Goal: Task Accomplishment & Management: Complete application form

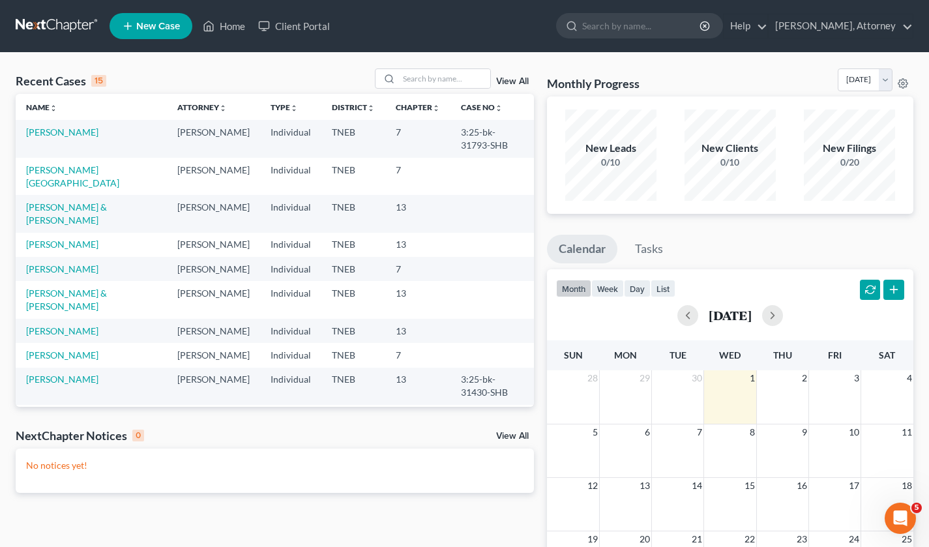
scroll to position [274, 0]
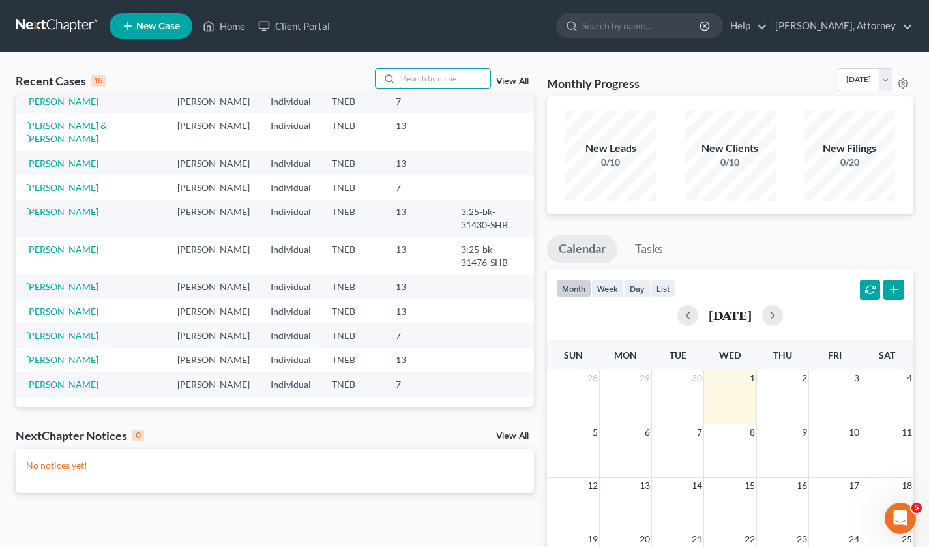
click at [434, 76] on input "search" at bounding box center [444, 78] width 91 height 19
type input "[PERSON_NAME]"
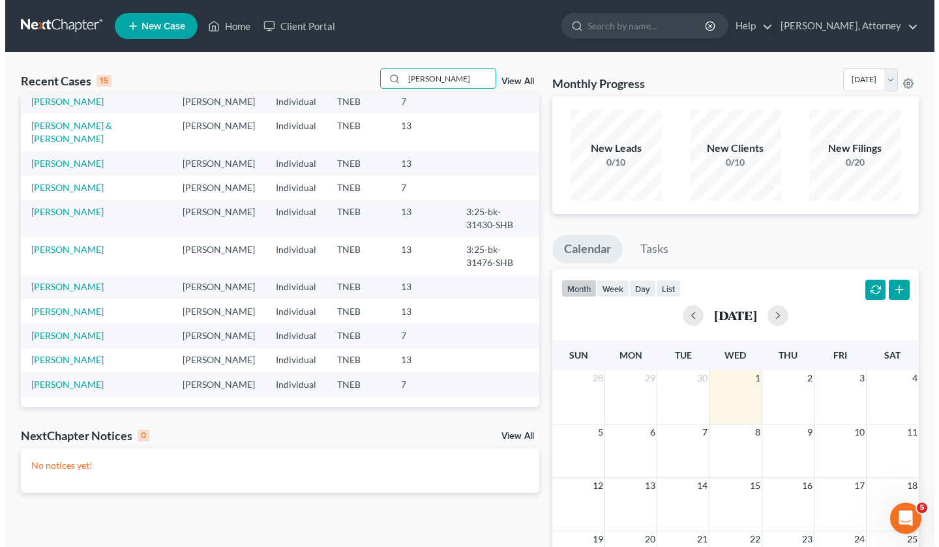
scroll to position [0, 0]
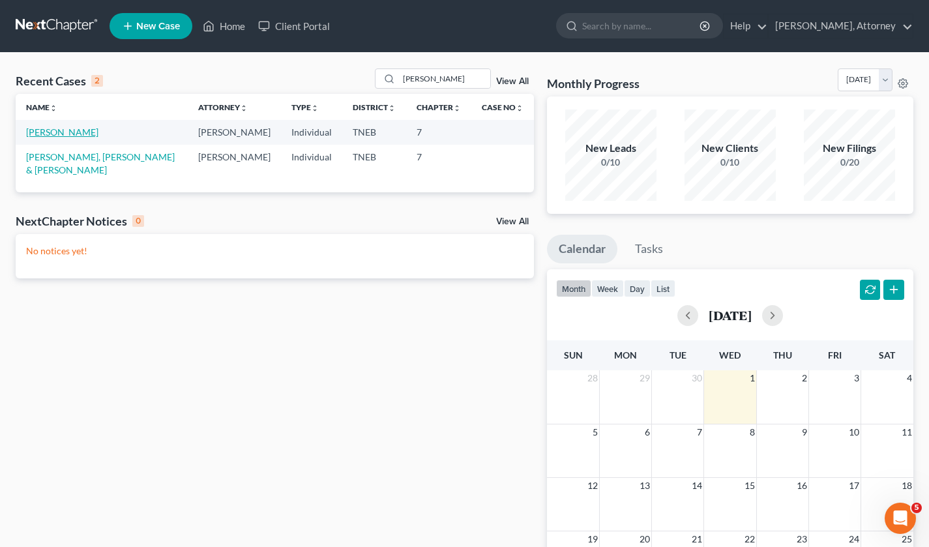
click at [83, 129] on link "[PERSON_NAME]" at bounding box center [62, 131] width 72 height 11
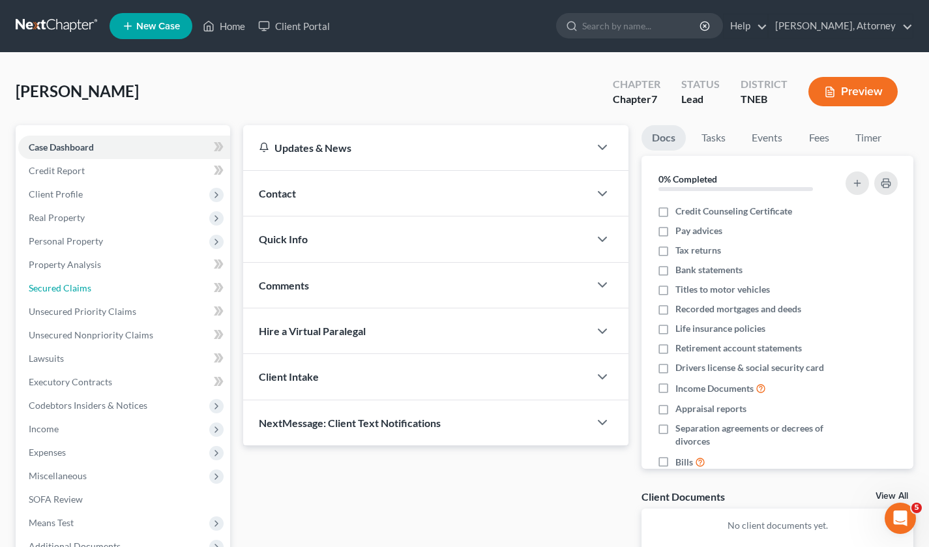
click at [78, 288] on span "Secured Claims" at bounding box center [60, 287] width 63 height 11
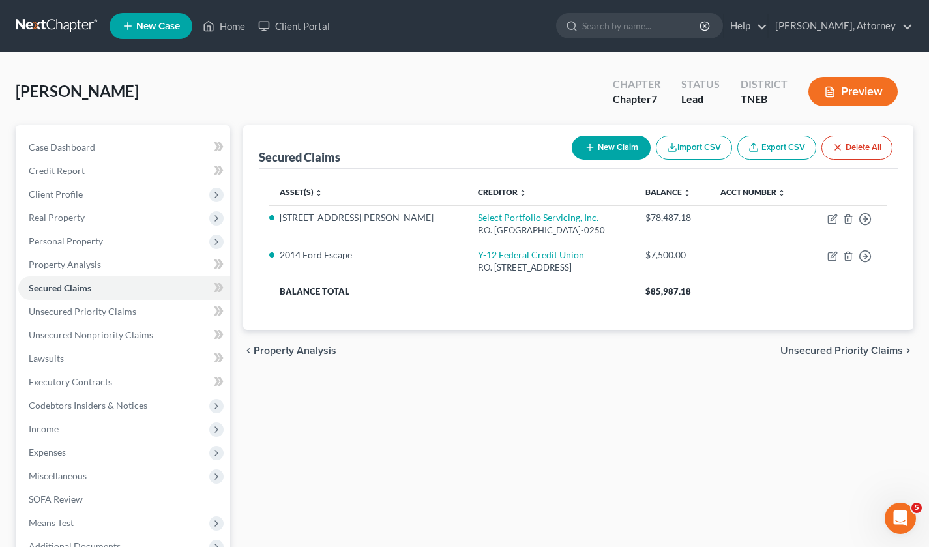
click at [478, 218] on link "Select Portfolio Servicing, Inc." at bounding box center [538, 217] width 121 height 11
select select "46"
select select "2"
select select "3"
select select "0"
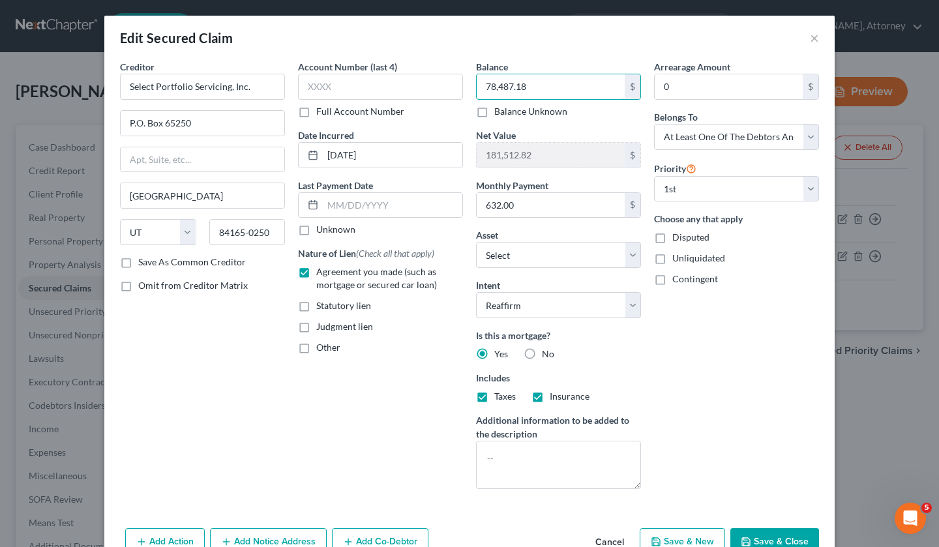
click at [551, 85] on input "78,487.18" at bounding box center [551, 86] width 148 height 25
type input "76,343.30"
click at [756, 534] on button "Save & Close" at bounding box center [774, 541] width 89 height 27
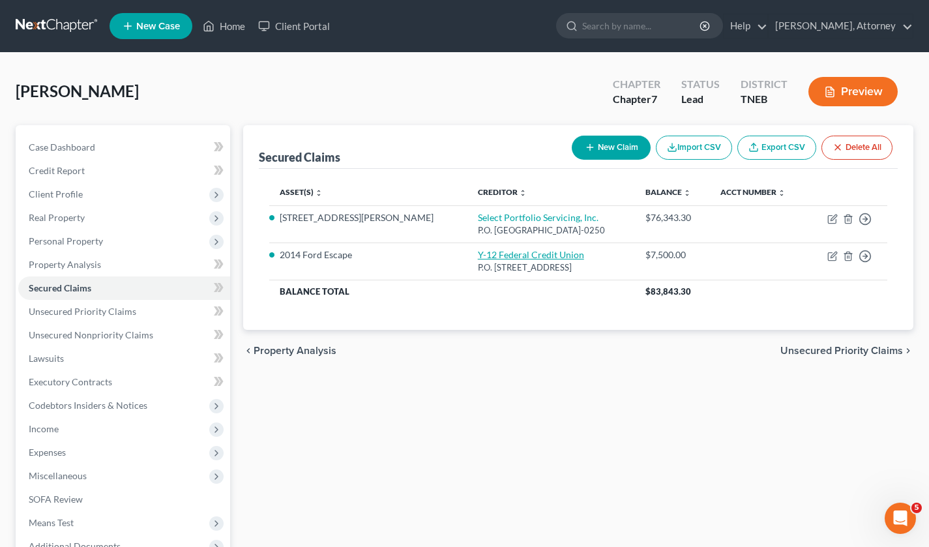
click at [478, 256] on link "Y-12 Federal Credit Union" at bounding box center [531, 254] width 106 height 11
select select "44"
select select "0"
select select "2"
select select "0"
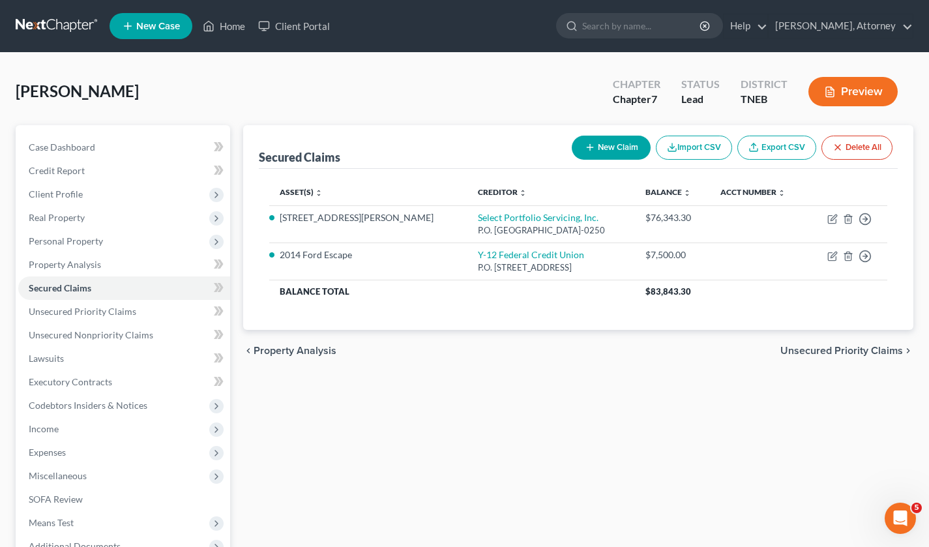
select select "0"
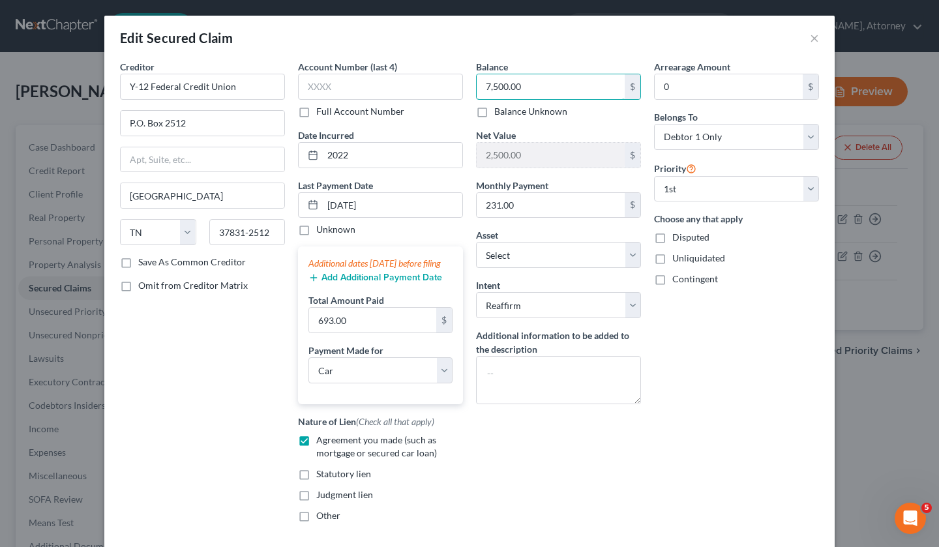
click at [541, 87] on input "7,500.00" at bounding box center [551, 86] width 148 height 25
type input "8,657.59"
click at [422, 207] on input "[DATE]" at bounding box center [393, 205] width 140 height 25
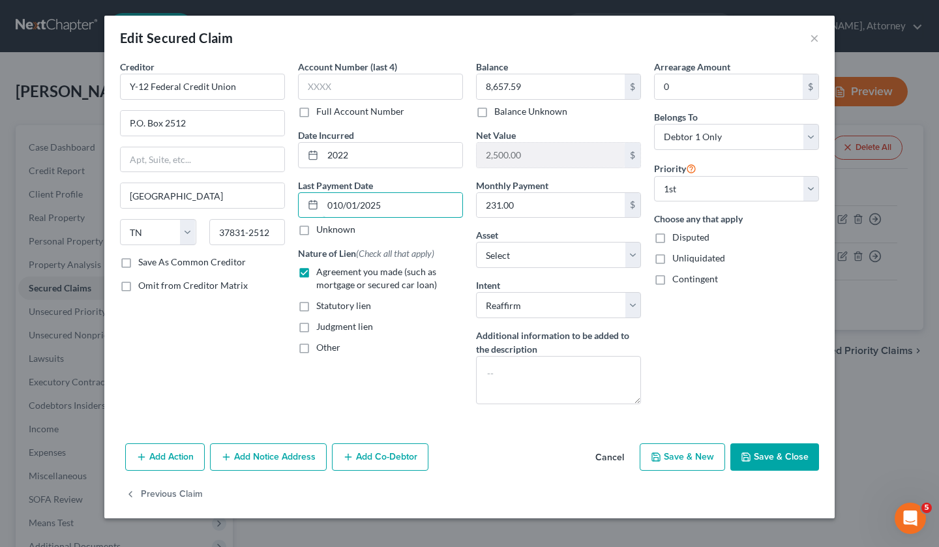
type input "[DATE]"
select select "0"
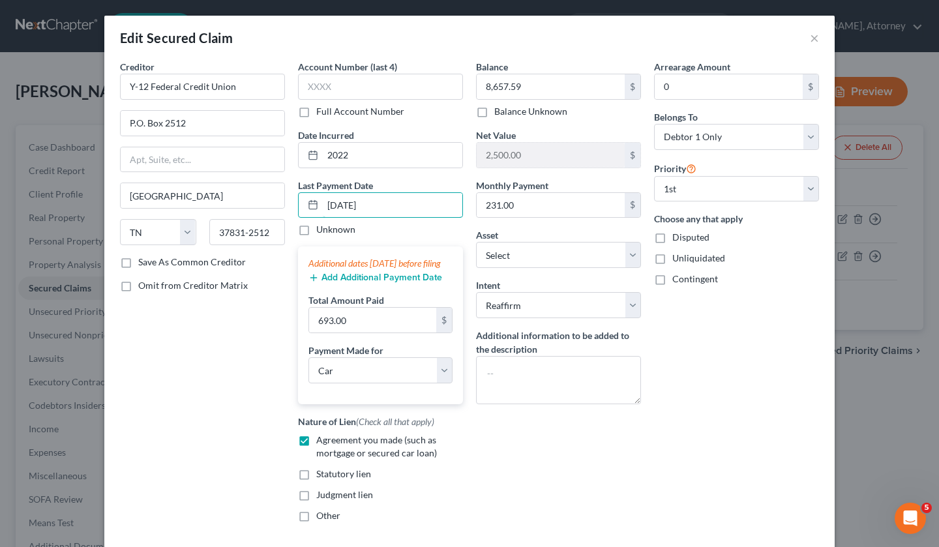
type input "[DATE]"
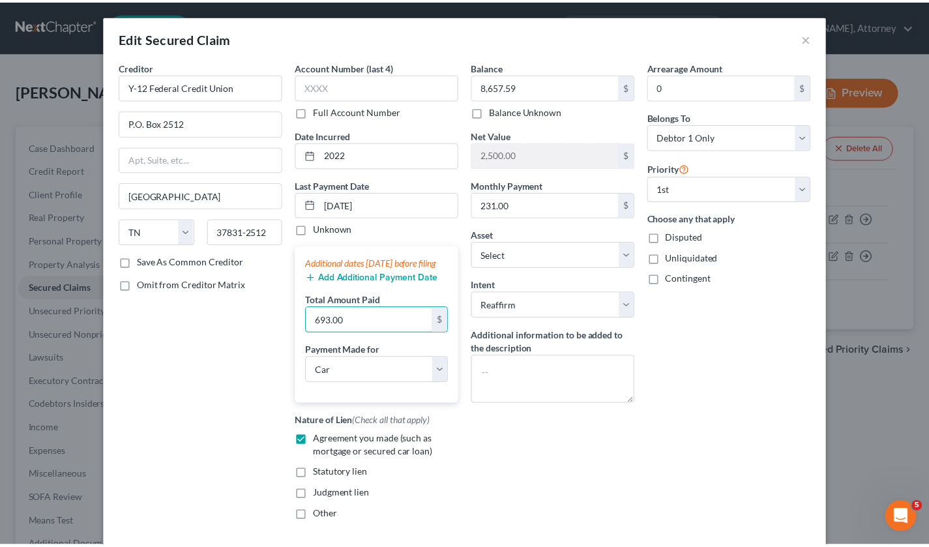
scroll to position [118, 0]
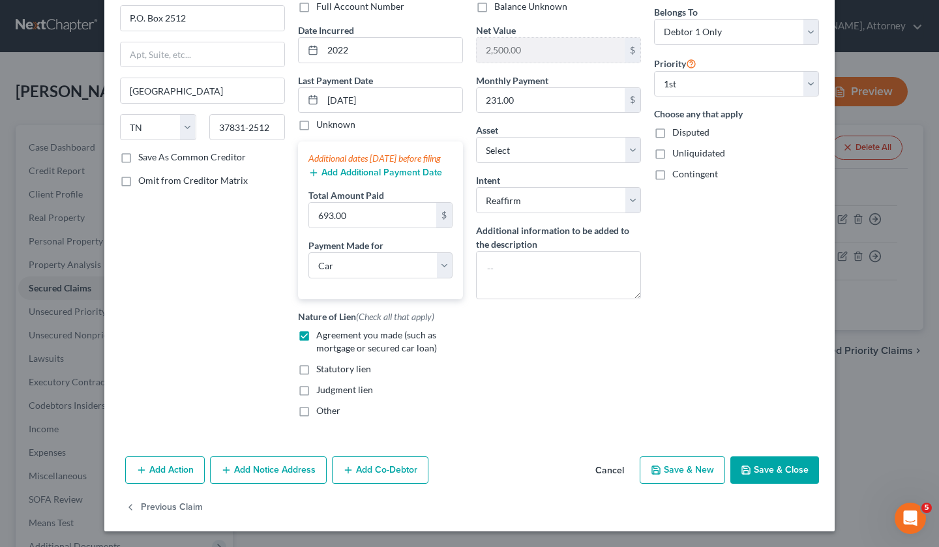
click at [774, 469] on button "Save & Close" at bounding box center [774, 469] width 89 height 27
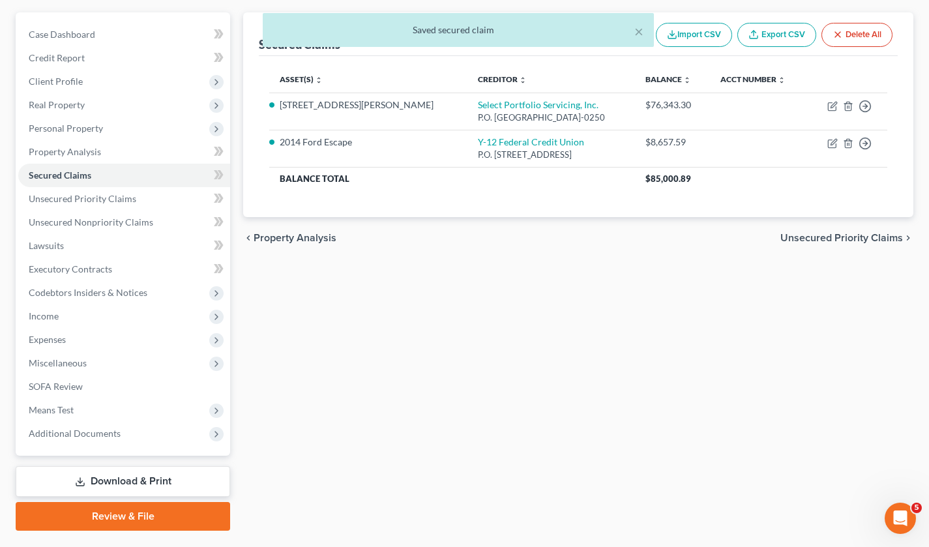
scroll to position [113, 0]
click at [59, 310] on span "Income" at bounding box center [124, 315] width 212 height 23
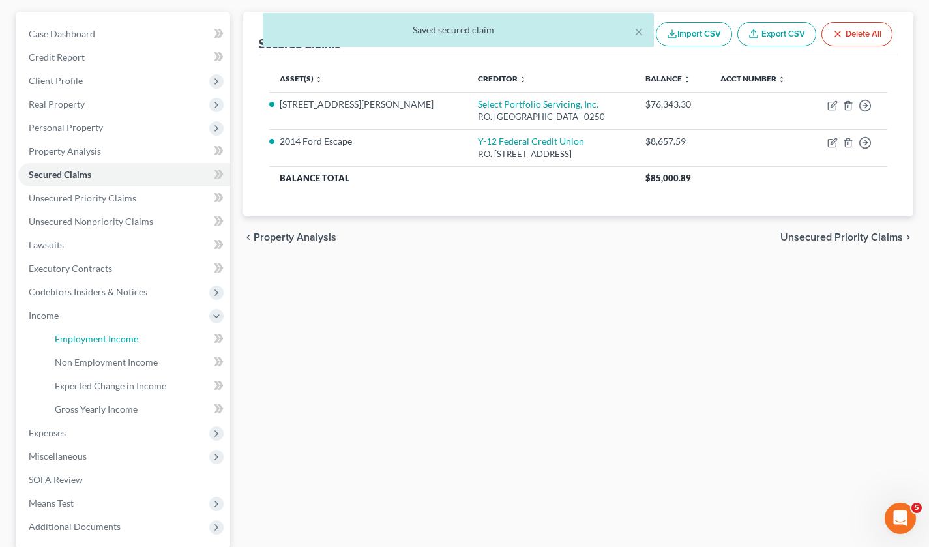
click at [93, 333] on span "Employment Income" at bounding box center [96, 338] width 83 height 11
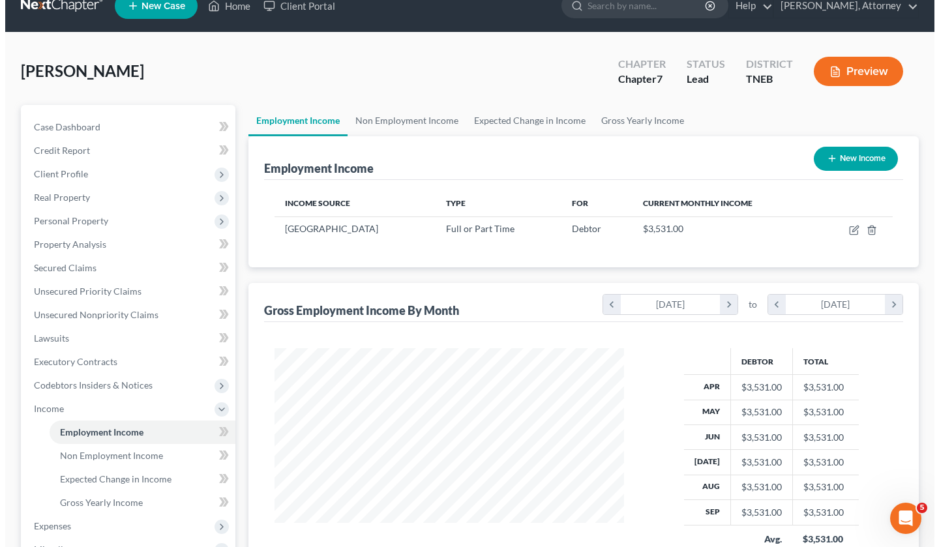
scroll to position [29, 0]
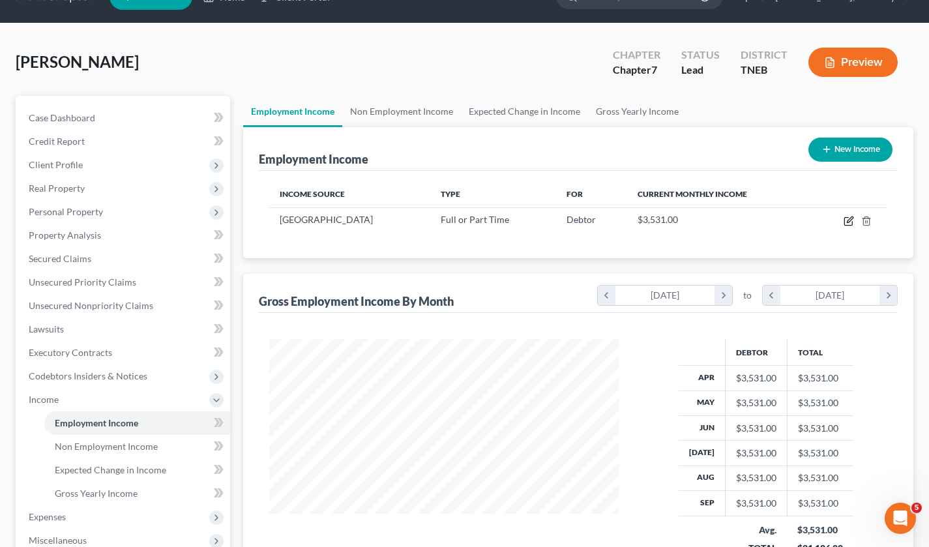
click at [849, 220] on icon "button" at bounding box center [849, 221] width 10 height 10
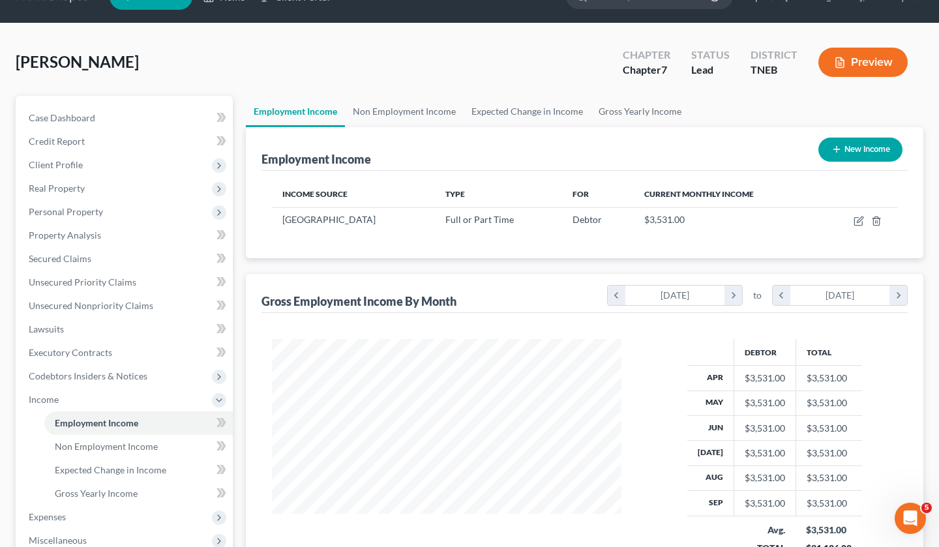
scroll to position [233, 379]
select select "0"
select select "44"
select select "0"
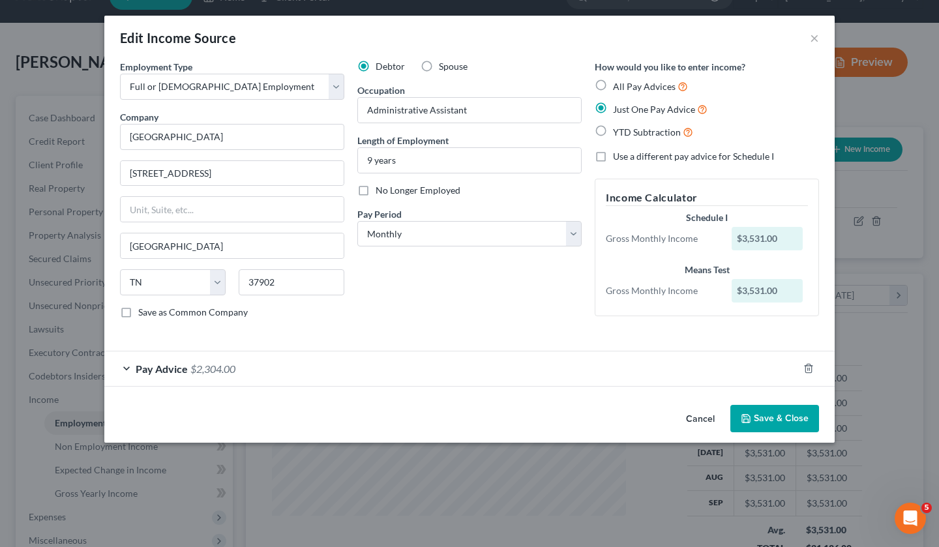
click at [314, 366] on div "Pay Advice $2,304.00" at bounding box center [451, 368] width 694 height 35
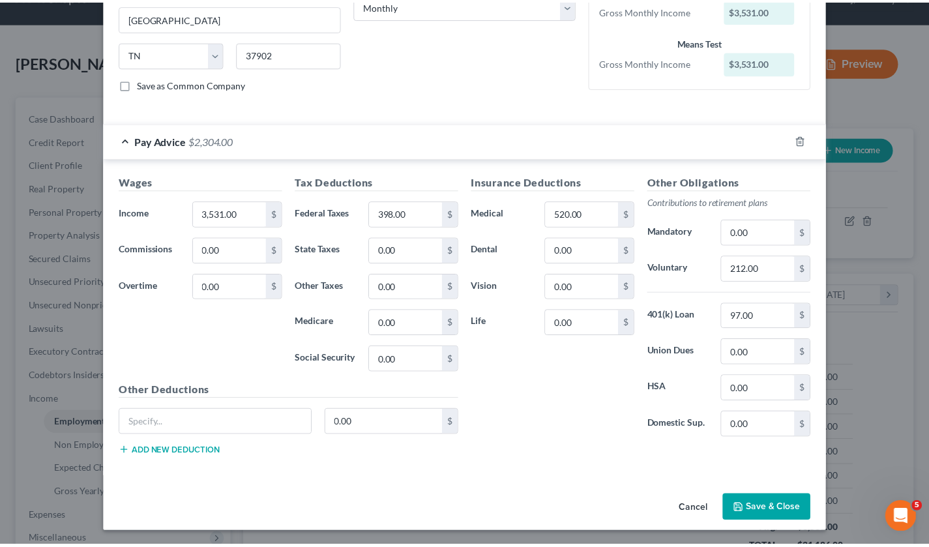
scroll to position [229, 0]
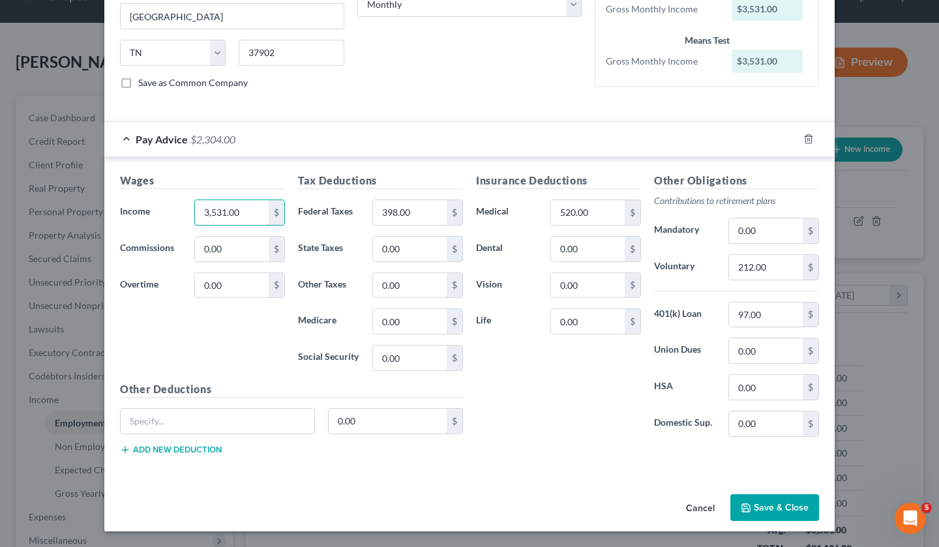
click at [240, 210] on input "3,531.00" at bounding box center [232, 212] width 74 height 25
type input "3,620"
click at [418, 214] on input "398.00" at bounding box center [410, 212] width 74 height 25
click at [554, 376] on div "Insurance Deductions Medical 520.00 $ Dental 0.00 $ Vision 0.00 $ Life 0.00 $" at bounding box center [558, 310] width 178 height 274
click at [774, 500] on button "Save & Close" at bounding box center [774, 507] width 89 height 27
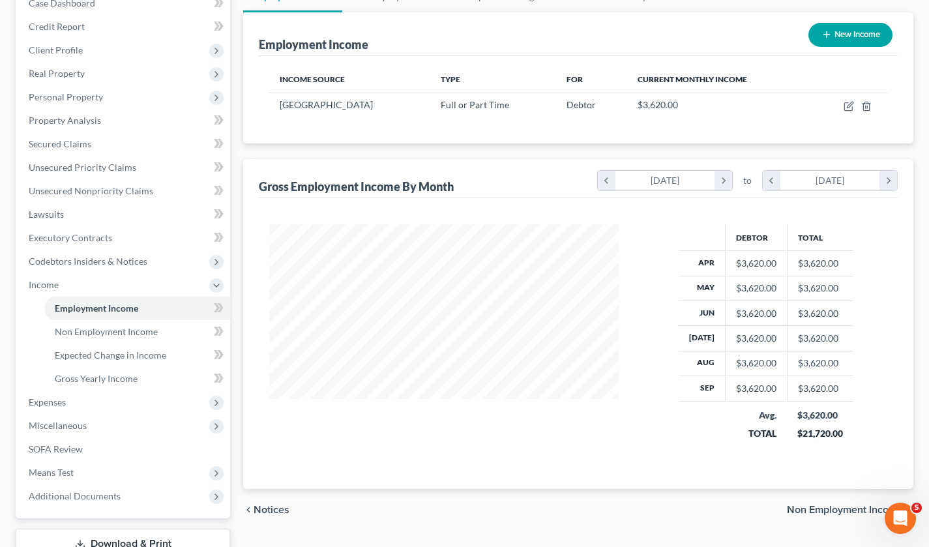
scroll to position [145, 0]
click at [131, 376] on span "Gross Yearly Income" at bounding box center [96, 377] width 83 height 11
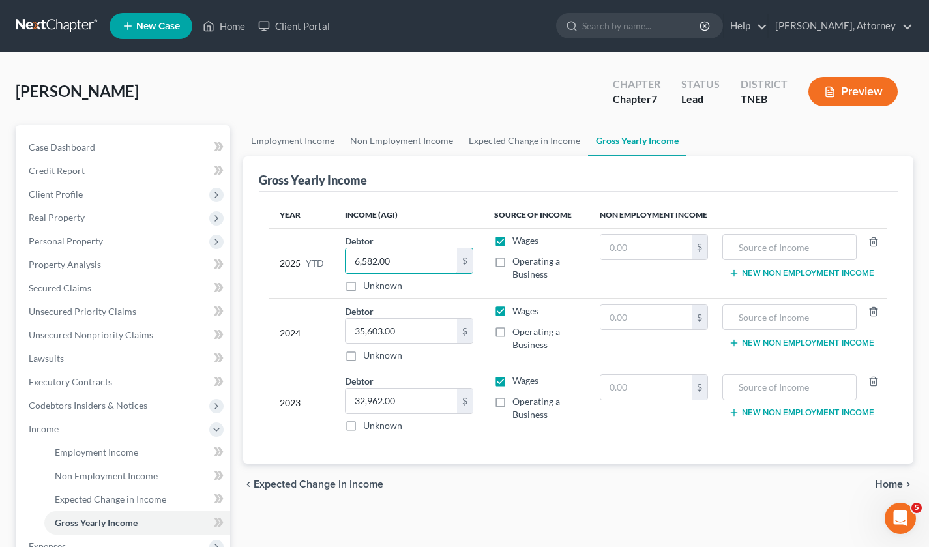
click at [423, 261] on input "6,582.00" at bounding box center [401, 260] width 111 height 25
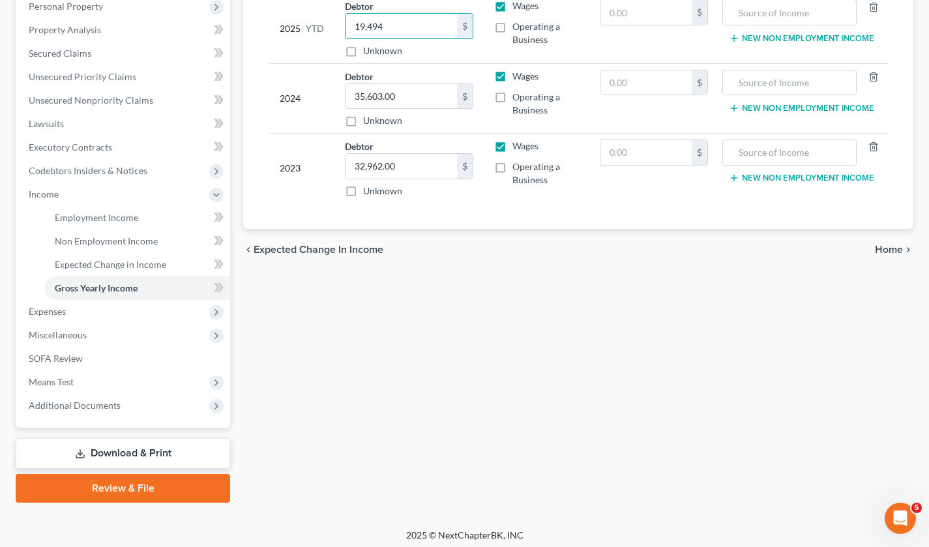
scroll to position [239, 0]
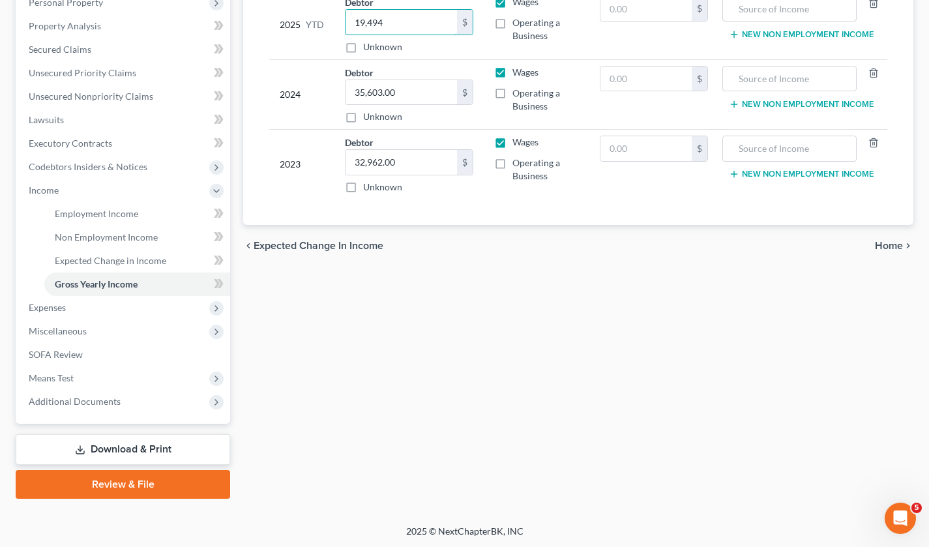
type input "19,494"
click at [57, 312] on span "Expenses" at bounding box center [47, 307] width 37 height 11
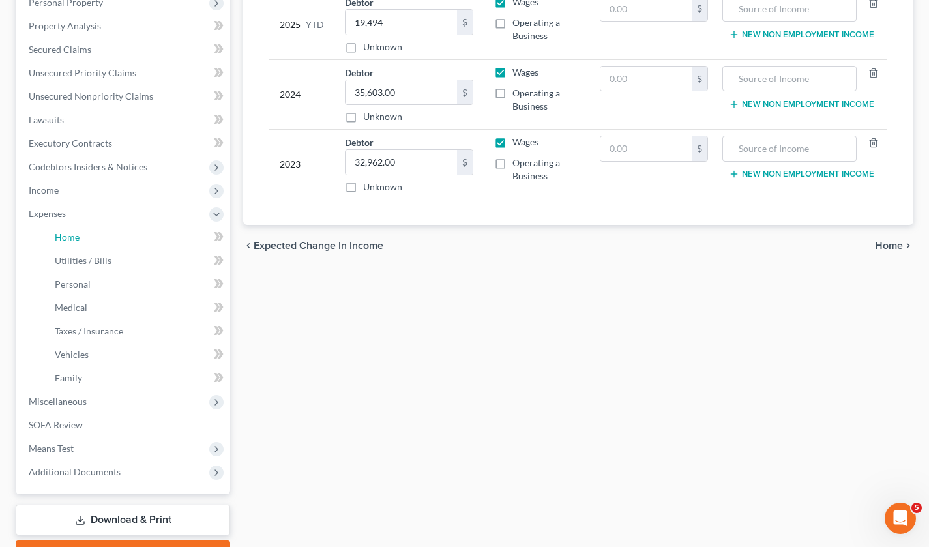
click at [72, 239] on span "Home" at bounding box center [67, 236] width 25 height 11
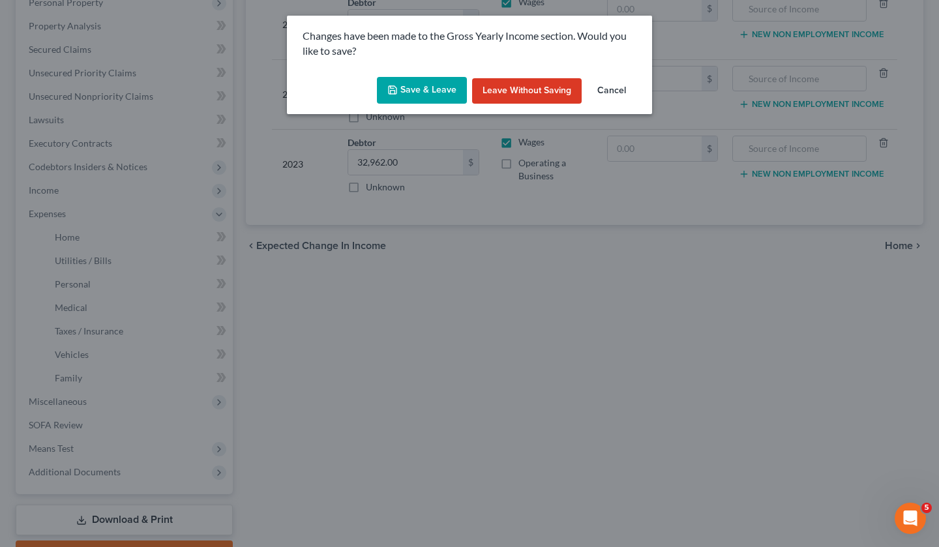
click at [421, 100] on button "Save & Leave" at bounding box center [422, 90] width 90 height 27
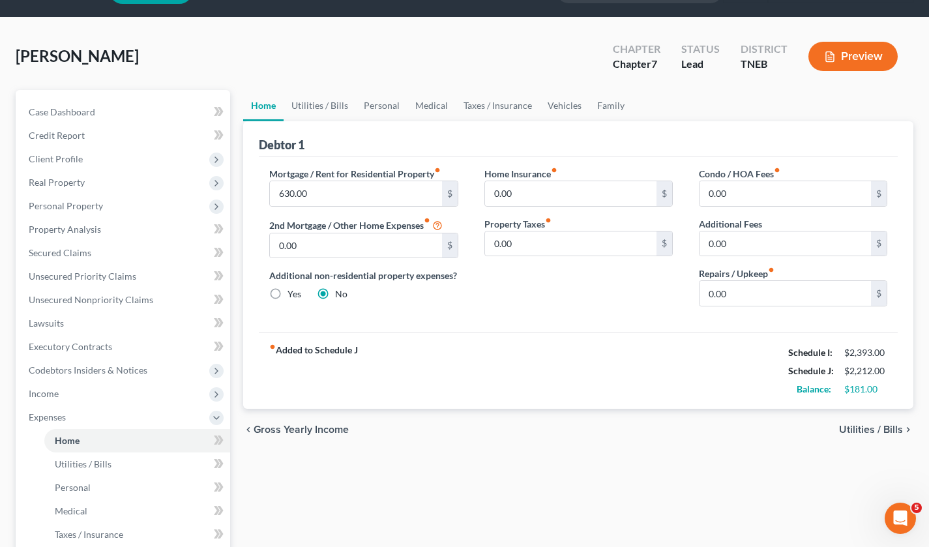
scroll to position [36, 0]
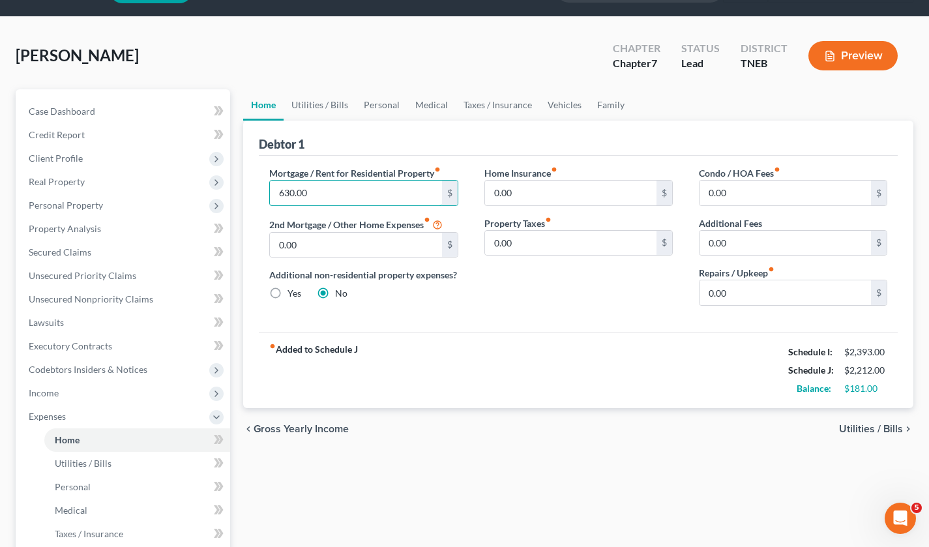
click at [351, 190] on input "630.00" at bounding box center [355, 193] width 171 height 25
click at [315, 96] on link "Utilities / Bills" at bounding box center [320, 104] width 72 height 31
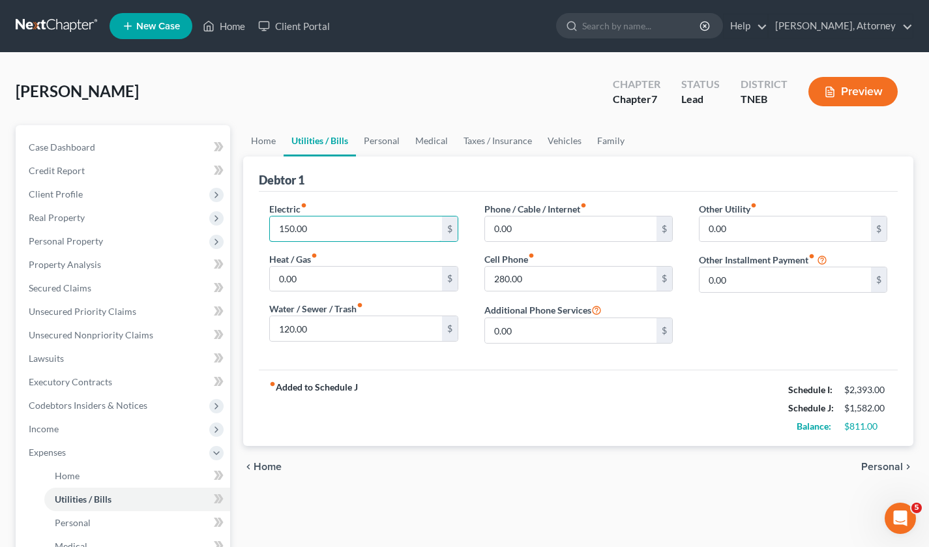
click at [360, 229] on input "150.00" at bounding box center [355, 228] width 171 height 25
type input "250"
click at [532, 225] on input "0.00" at bounding box center [570, 228] width 171 height 25
type input "250"
click at [381, 140] on link "Personal" at bounding box center [382, 140] width 52 height 31
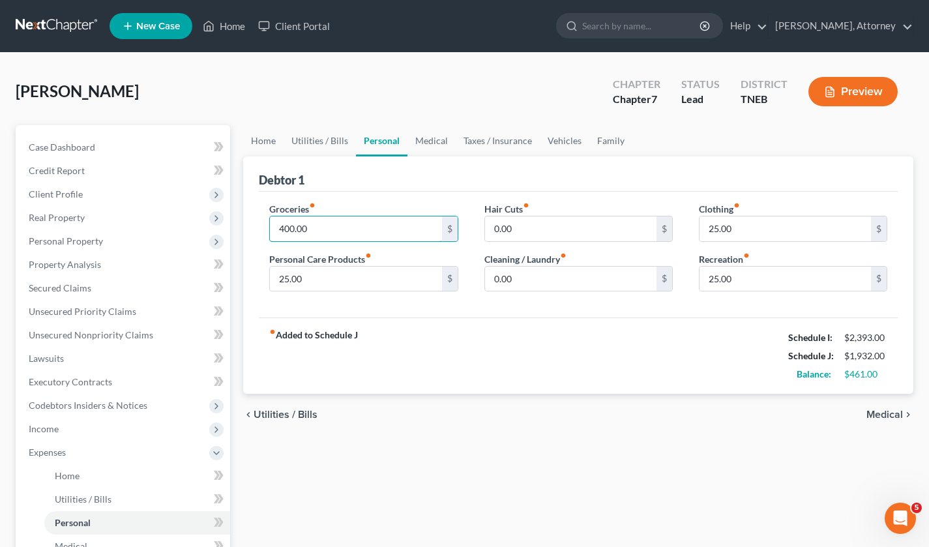
click at [338, 225] on input "400.00" at bounding box center [355, 228] width 171 height 25
type input "600"
type input "50"
type input "100"
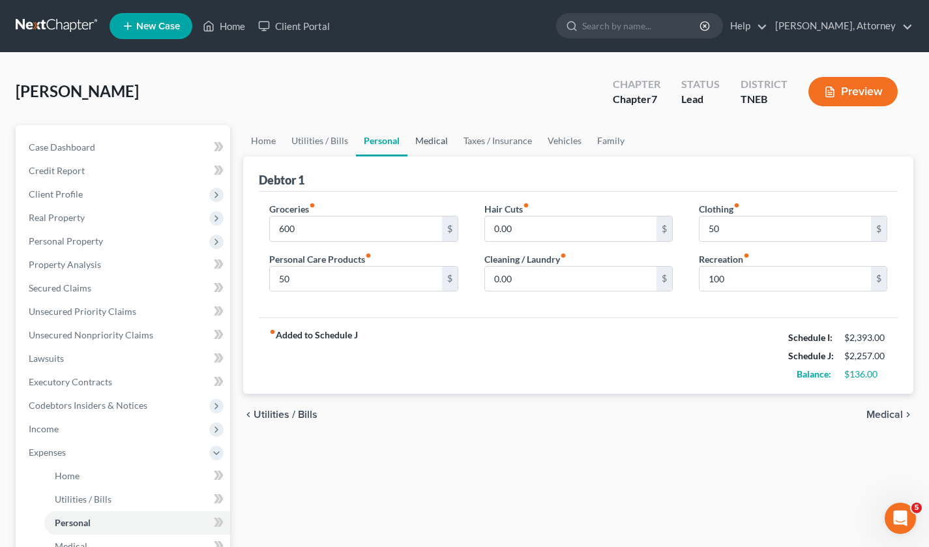
click at [434, 140] on link "Medical" at bounding box center [431, 140] width 48 height 31
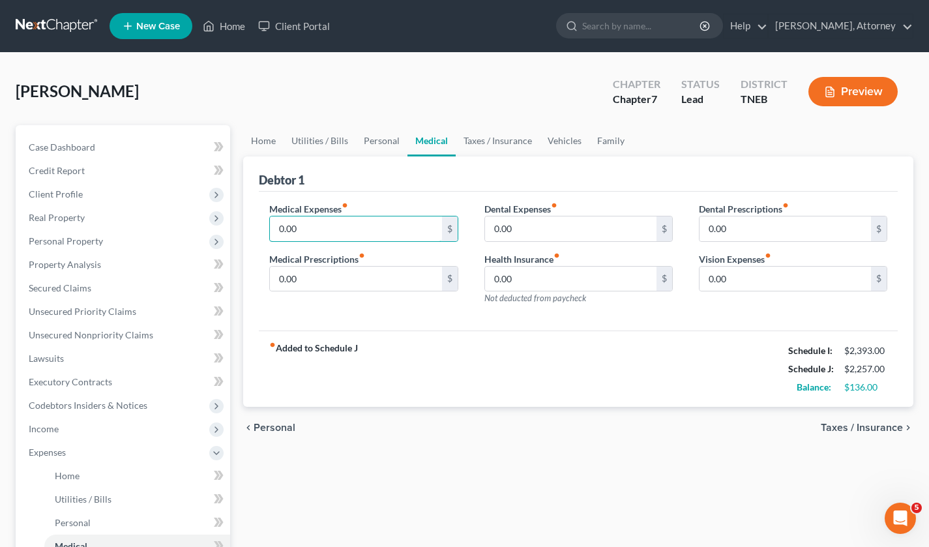
click at [394, 232] on input "0.00" at bounding box center [355, 228] width 171 height 25
type input "25"
click at [489, 140] on link "Taxes / Insurance" at bounding box center [498, 140] width 84 height 31
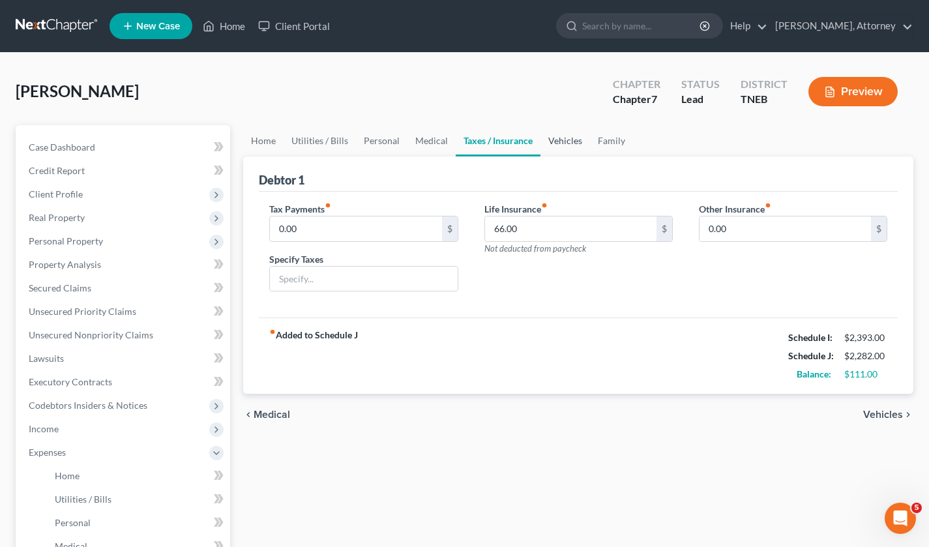
click at [561, 136] on link "Vehicles" at bounding box center [565, 140] width 50 height 31
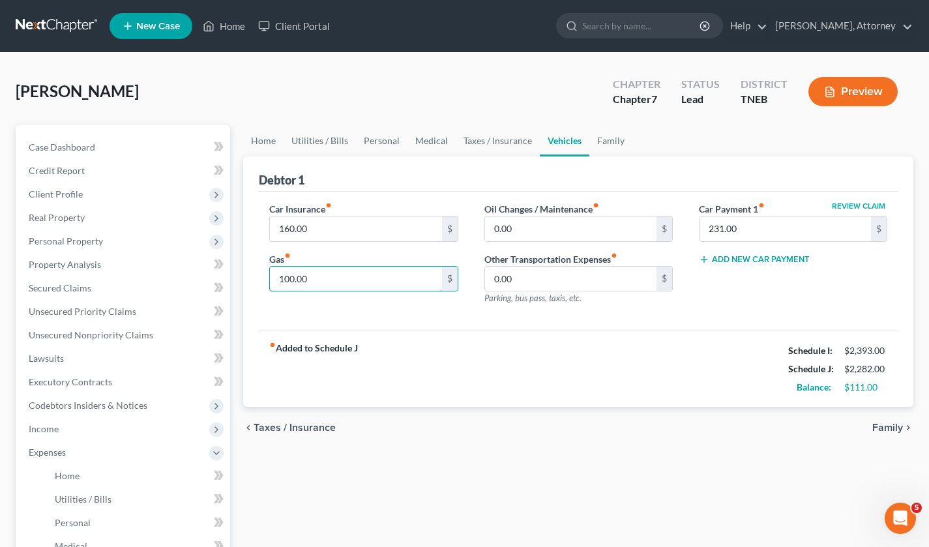
click at [372, 272] on input "100.00" at bounding box center [355, 279] width 171 height 25
type input "1"
type input "200"
click at [321, 135] on link "Utilities / Bills" at bounding box center [320, 140] width 72 height 31
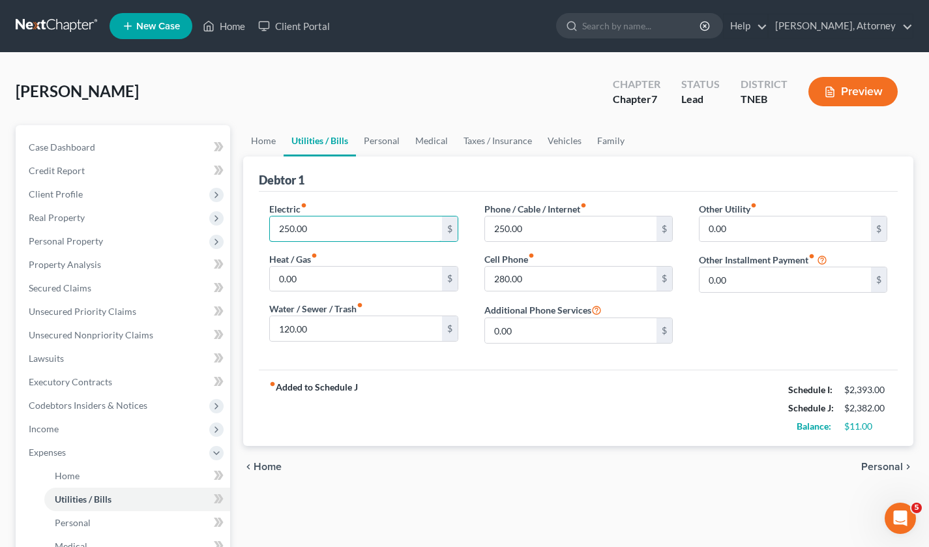
click at [319, 228] on input "250.00" at bounding box center [355, 228] width 171 height 25
type input "200"
click at [534, 224] on input "250.00" at bounding box center [570, 228] width 171 height 25
type input "225"
click at [59, 216] on span "Real Property" at bounding box center [57, 217] width 56 height 11
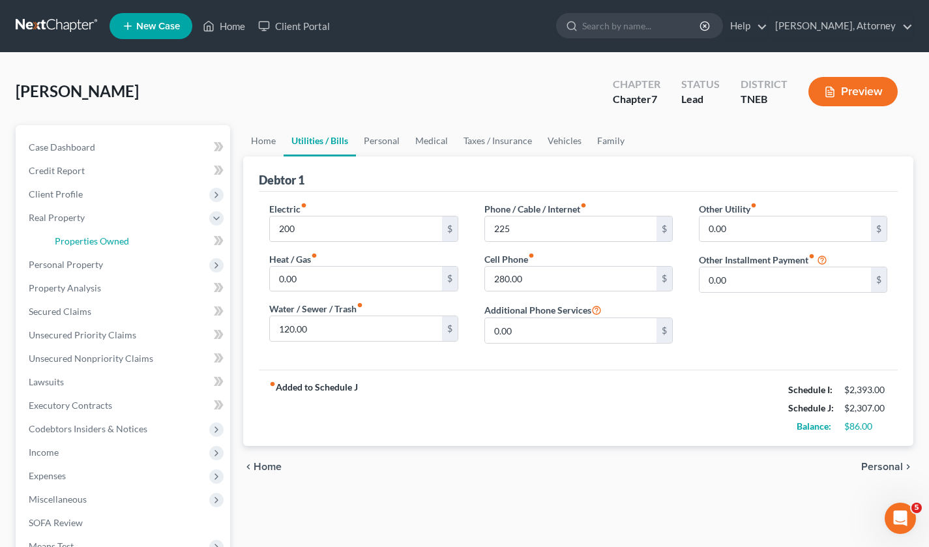
click at [93, 241] on span "Properties Owned" at bounding box center [92, 240] width 74 height 11
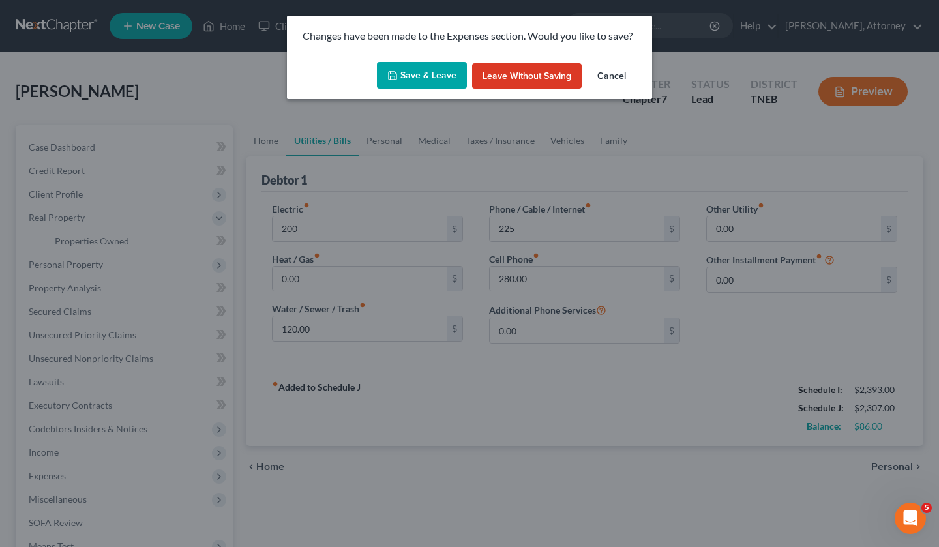
click at [419, 74] on button "Save & Leave" at bounding box center [422, 75] width 90 height 27
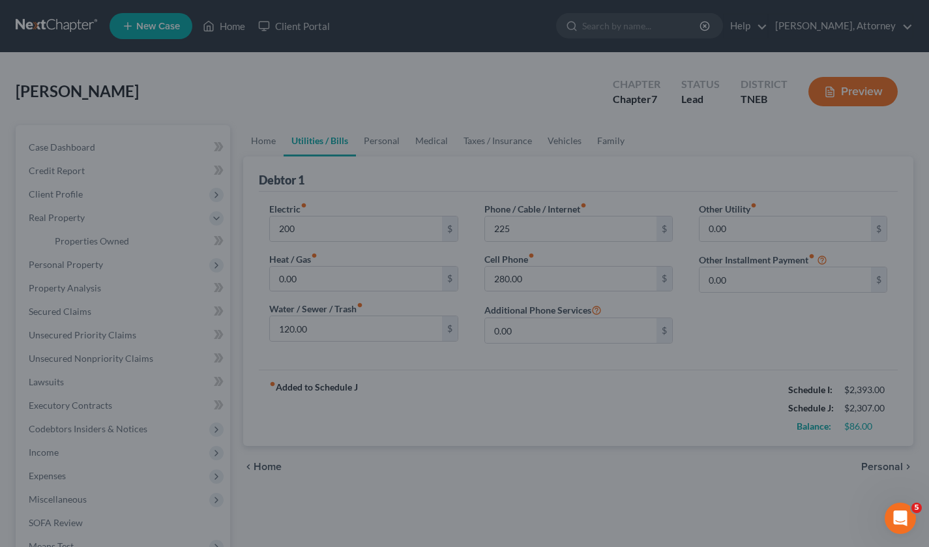
type input "200.00"
type input "225.00"
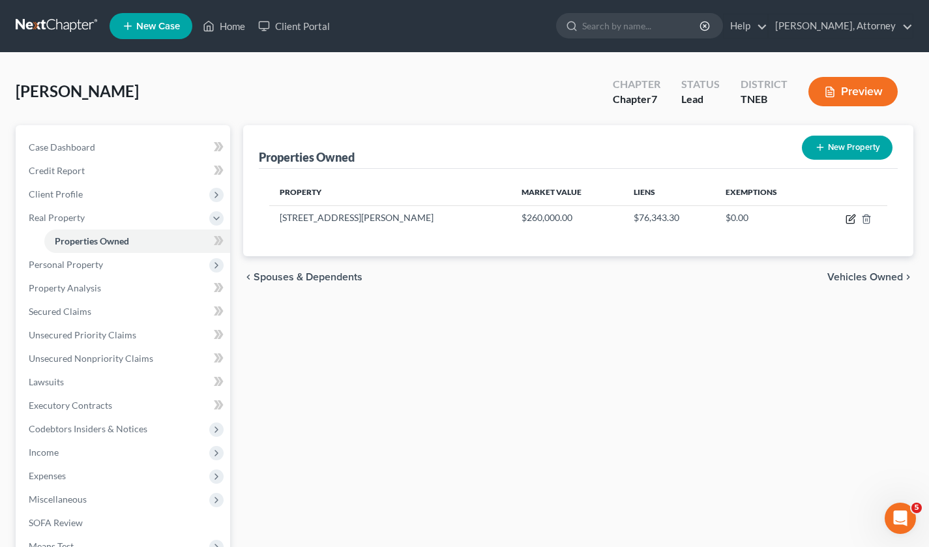
click at [850, 216] on icon "button" at bounding box center [851, 219] width 10 height 10
select select "44"
select select "3"
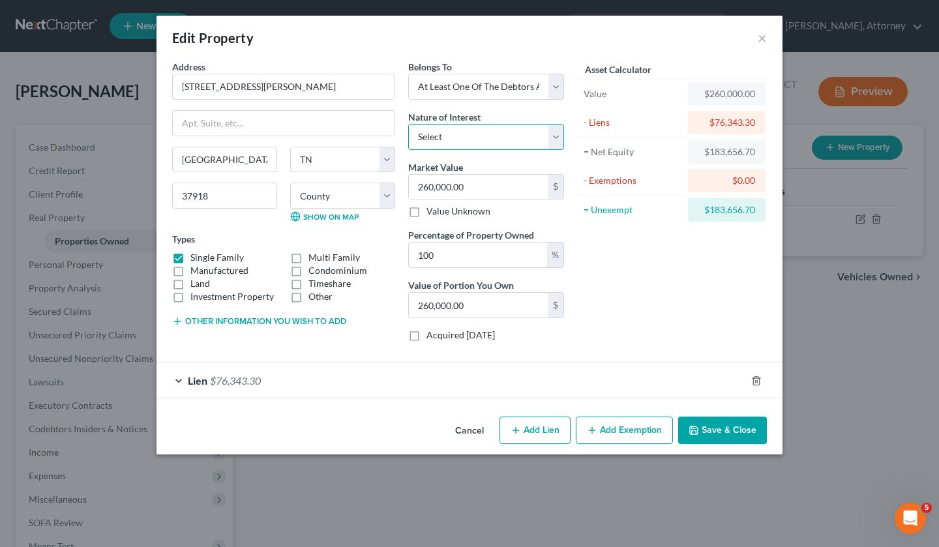
click at [483, 138] on select "Select Fee Simple Joint Tenant Life Estate Equitable Interest Future Interest T…" at bounding box center [486, 137] width 156 height 26
select select "2"
click at [408, 124] on select "Select Fee Simple Joint Tenant Life Estate Equitable Interest Future Interest T…" at bounding box center [486, 137] width 156 height 26
click at [505, 256] on input "100" at bounding box center [478, 255] width 138 height 25
type input "10"
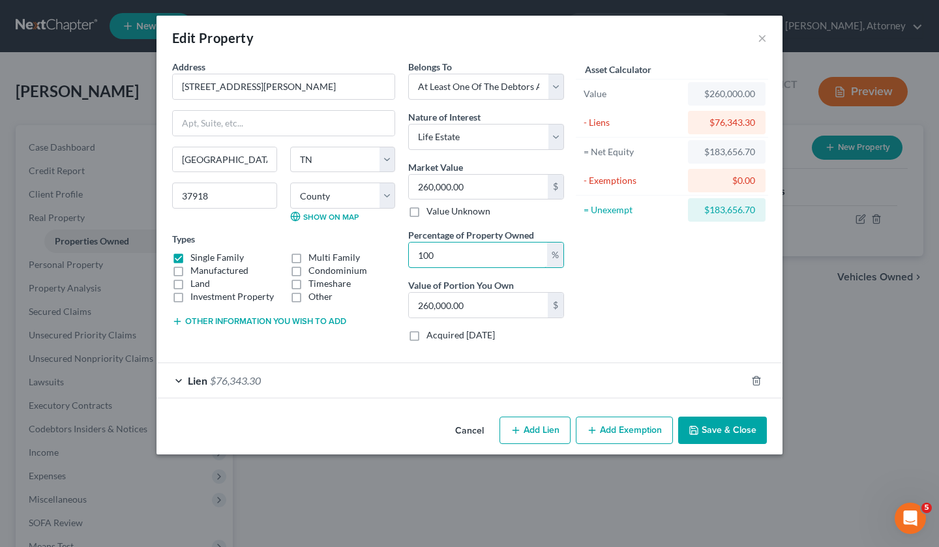
type input "26,000.00"
type input "1"
type input "2,600.00"
type input ".1"
type input "260.00"
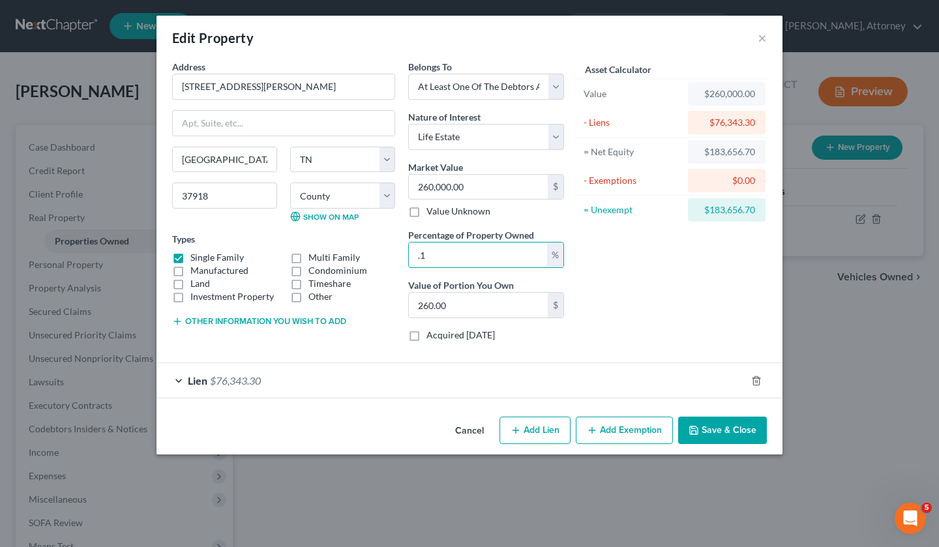
type input "."
type input "1"
type input "2,600.00"
type input "1.1"
type input "2,860.00"
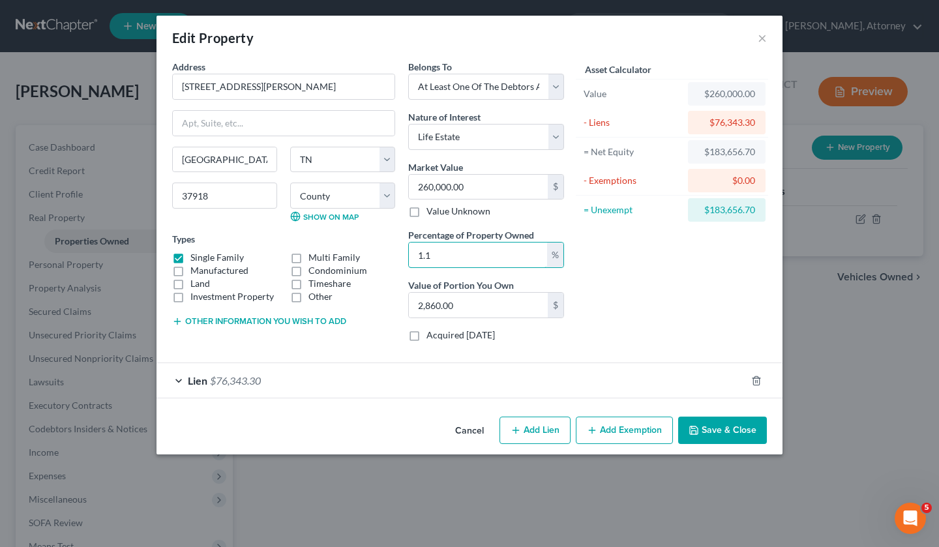
type input "1.1"
click at [644, 289] on div "Asset Calculator Value $260,000.00 - Liens $76,343.30 = Net Equity $183,656.70 …" at bounding box center [671, 206] width 203 height 292
click at [309, 318] on button "Other information you wish to add" at bounding box center [259, 321] width 174 height 10
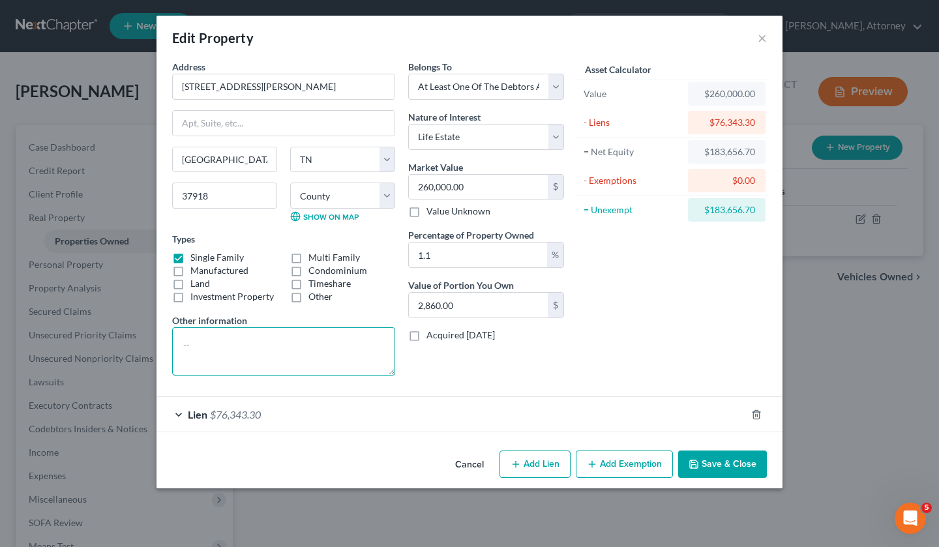
click at [280, 337] on textarea at bounding box center [283, 351] width 223 height 48
type textarea "Debtor has a Life Estate and son has remainder interest."
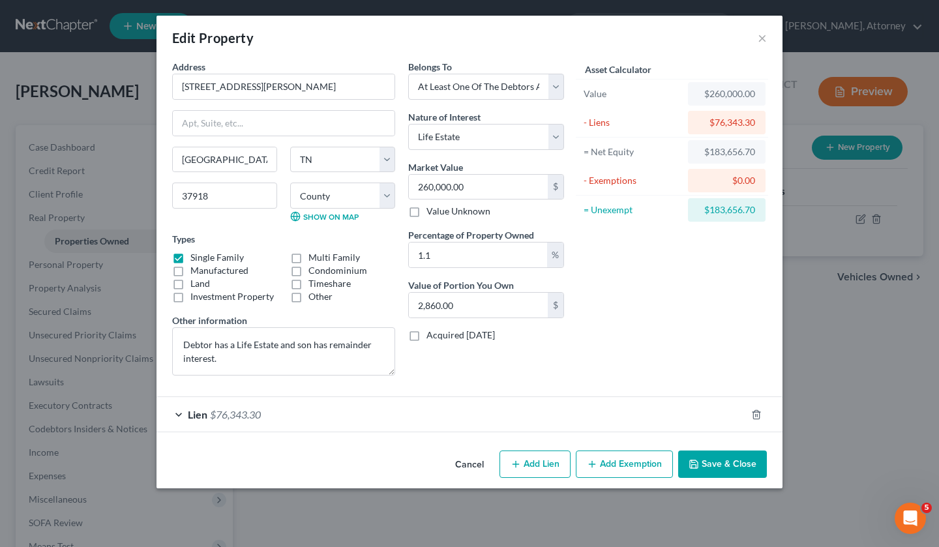
click at [628, 457] on button "Add Exemption" at bounding box center [624, 464] width 97 height 27
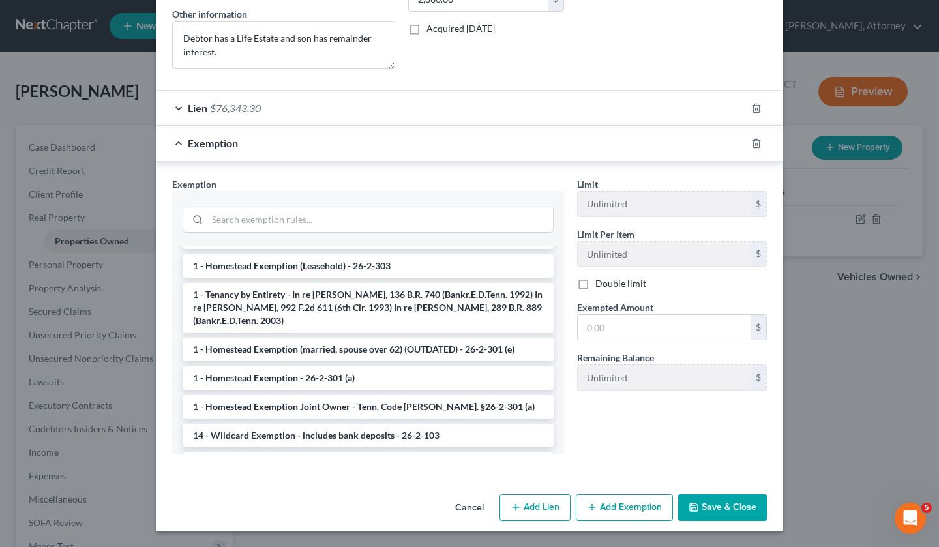
scroll to position [67, 0]
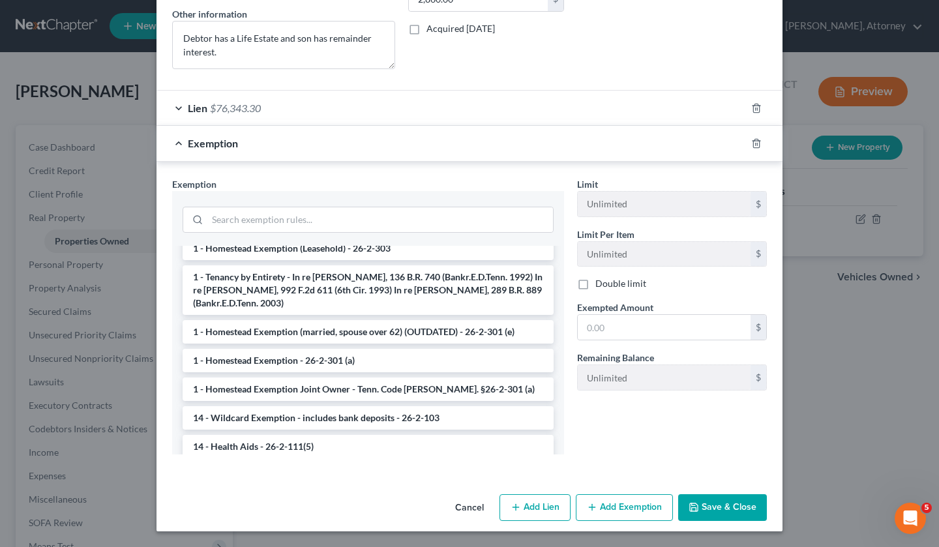
click at [297, 359] on li "1 - Homestead Exemption - 26-2-301 (a)" at bounding box center [368, 360] width 371 height 23
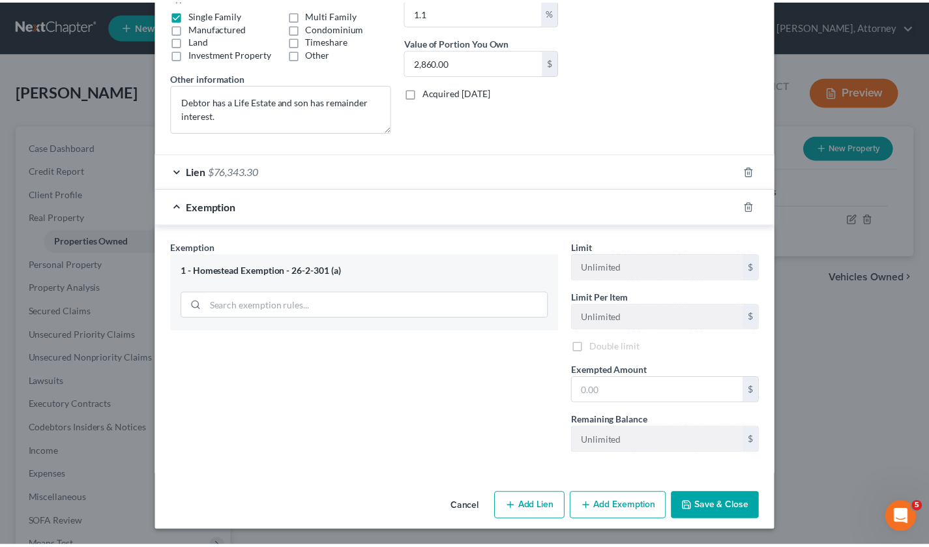
scroll to position [244, 0]
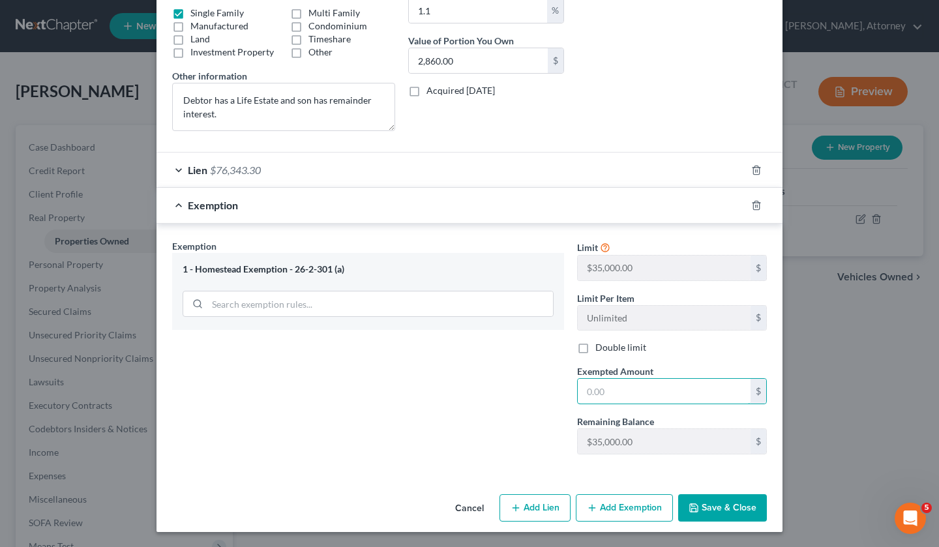
click at [630, 391] on input "text" at bounding box center [664, 391] width 173 height 25
type input "35,000"
click at [737, 506] on button "Save & Close" at bounding box center [722, 507] width 89 height 27
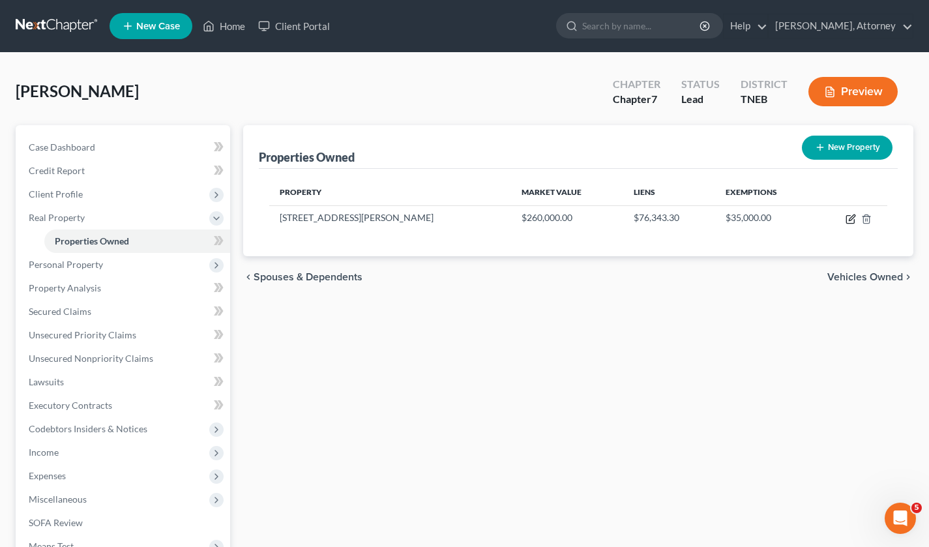
click at [848, 220] on icon "button" at bounding box center [851, 219] width 10 height 10
select select "44"
select select "46"
select select "3"
select select "2"
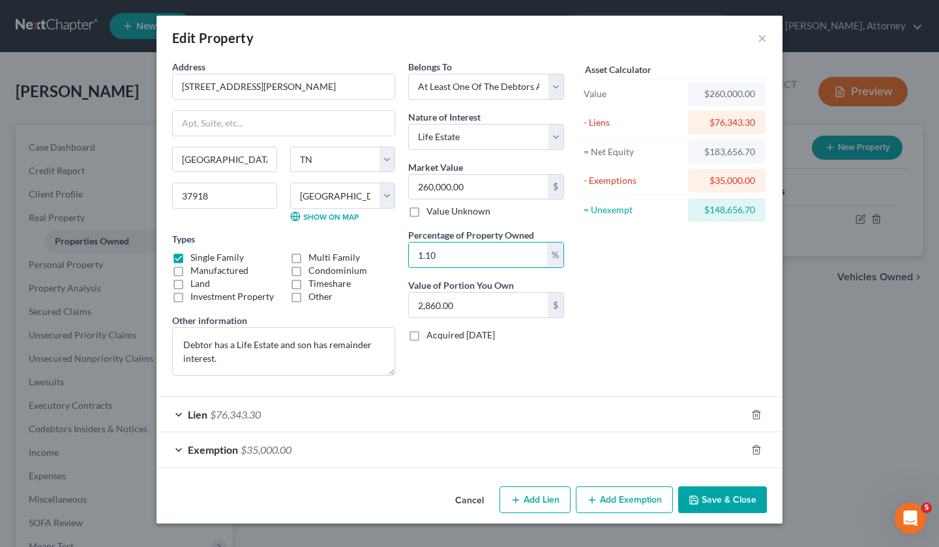
click at [486, 254] on input "1.10" at bounding box center [478, 255] width 138 height 25
type input "1."
type input "2,600.00"
type input "1"
type input ".0"
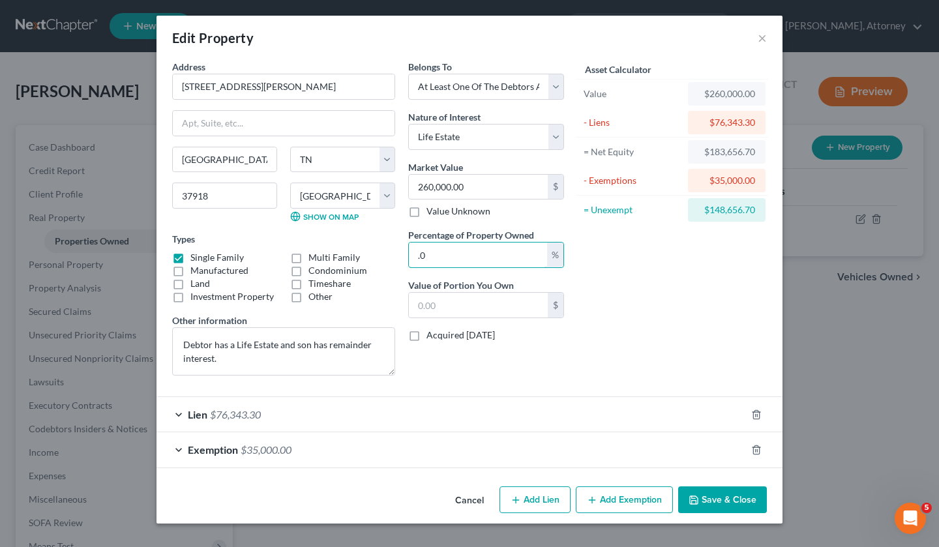
type input "0"
type input ".06"
type input "156.00"
type input ".065"
type input "169.00"
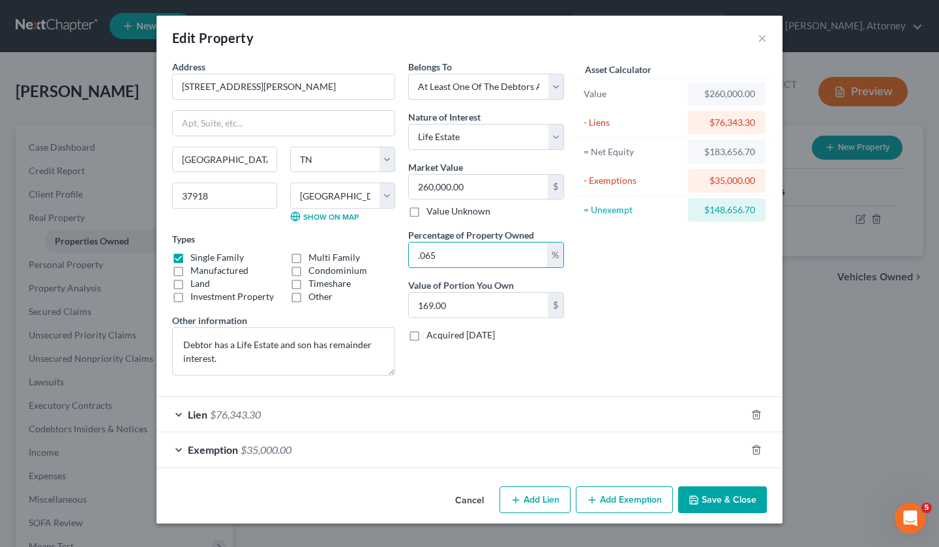
type input ".0659"
type input "171.34"
type input ".06598"
type input "171.54"
type input ".06598"
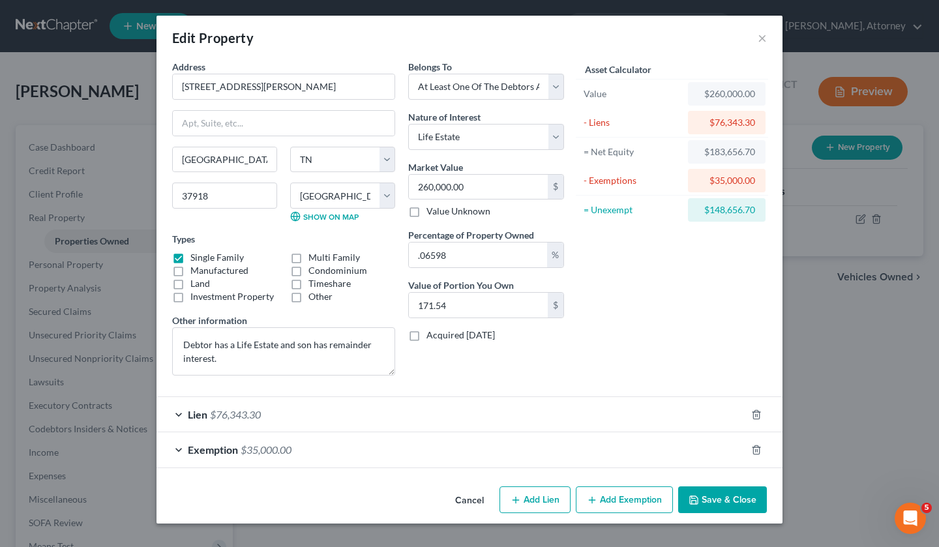
click at [730, 505] on button "Save & Close" at bounding box center [722, 499] width 89 height 27
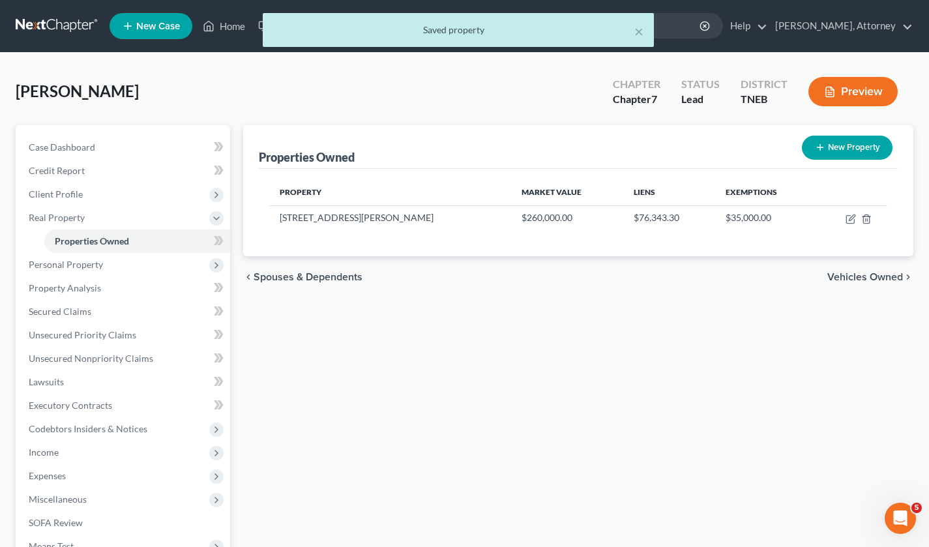
click at [557, 357] on div "Properties Owned New Property Property Market Value Liens Exemptions [STREET_AD…" at bounding box center [578, 396] width 683 height 542
